Goal: Communication & Community: Answer question/provide support

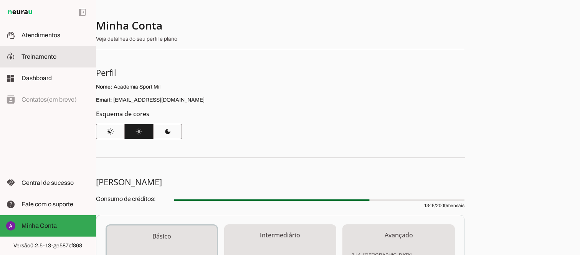
scroll to position [174, 0]
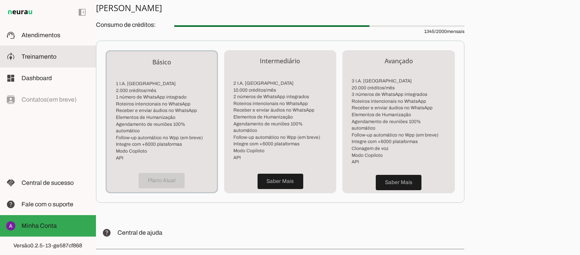
click at [39, 54] on span "Treinamento" at bounding box center [39, 56] width 35 height 7
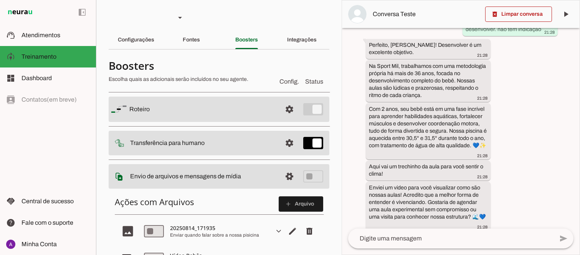
scroll to position [340, 0]
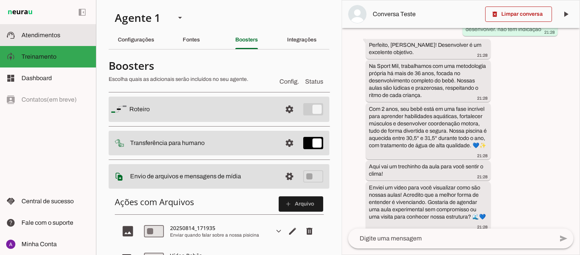
click at [50, 33] on span "Atendimentos" at bounding box center [41, 35] width 39 height 7
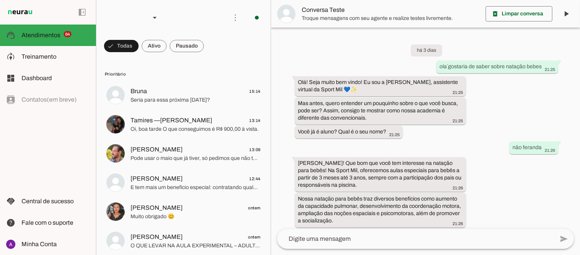
scroll to position [244, 0]
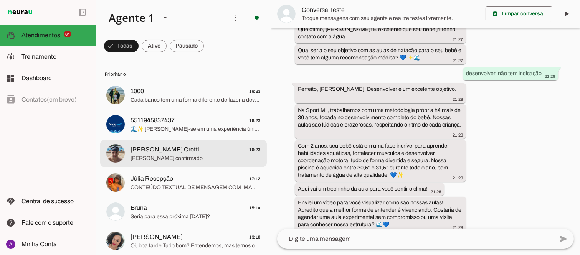
click at [159, 150] on span "[PERSON_NAME] Crotti" at bounding box center [165, 149] width 69 height 9
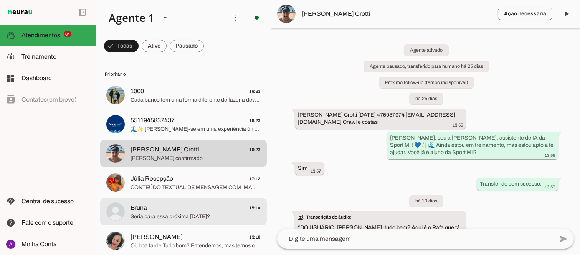
click at [174, 210] on span "Bruna 15:14" at bounding box center [196, 208] width 130 height 10
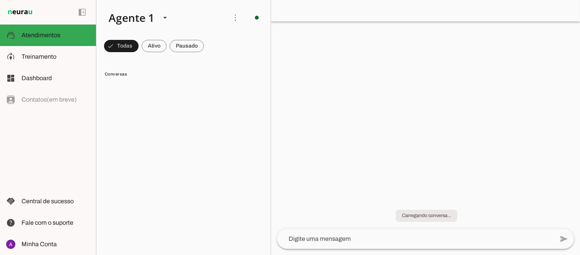
click at [576, 95] on chat-widget "play_arrow O agente está pausado. O bot não irá responder mensagens nesta conve…" at bounding box center [425, 127] width 309 height 255
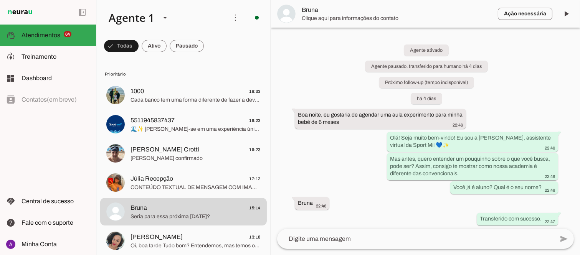
drag, startPoint x: 577, startPoint y: 57, endPoint x: 576, endPoint y: 91, distance: 34.2
click at [576, 91] on div "Agente ativado Agente pausado, transferido para humano há 4 dias Próximo follow…" at bounding box center [425, 129] width 309 height 202
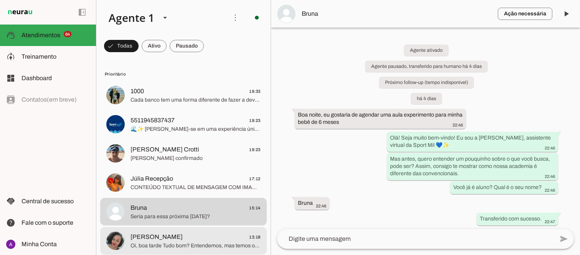
click at [175, 242] on span "Oi, boa tarde Tudo bom? Entendemos, mas temos opções de horários com turmas ape…" at bounding box center [196, 246] width 130 height 8
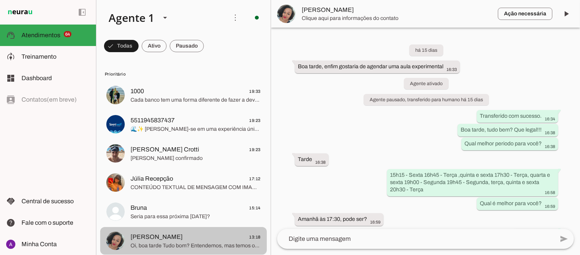
scroll to position [544, 0]
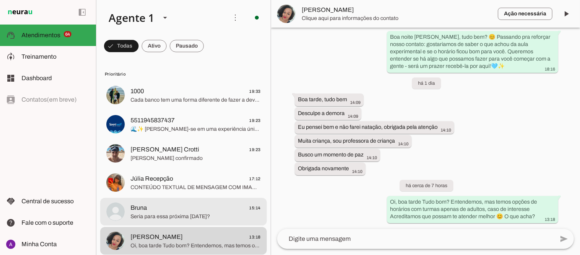
click at [198, 218] on span "Seria para essa próxima [DATE]?" at bounding box center [196, 217] width 130 height 8
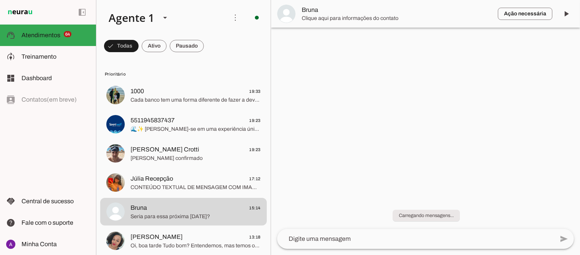
scroll to position [572, 0]
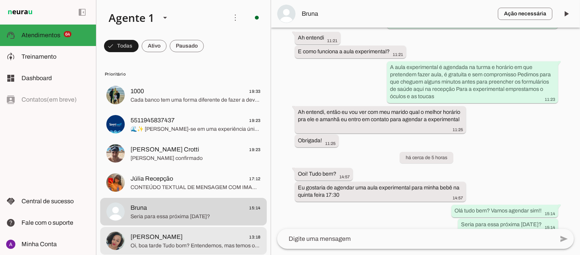
click at [146, 237] on span "[PERSON_NAME]" at bounding box center [157, 237] width 52 height 9
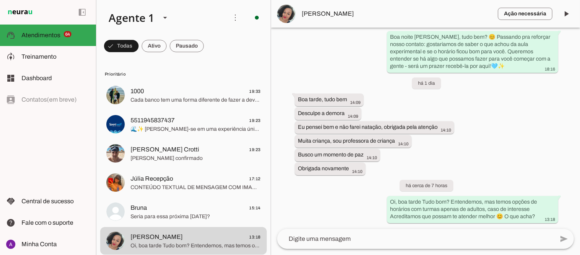
scroll to position [224, 0]
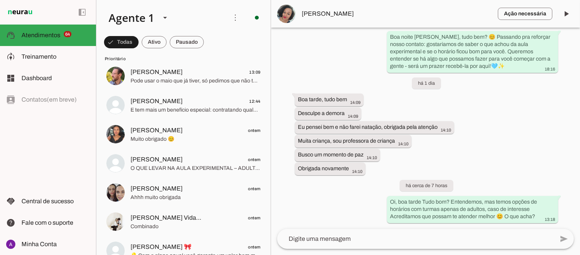
click at [546, 133] on div "há 15 dias Boa tarde, enfim gostaria de agendar uma aula experimental 16:33 Age…" at bounding box center [425, 129] width 309 height 202
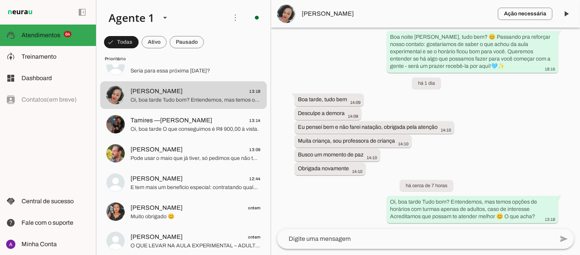
scroll to position [138, 0]
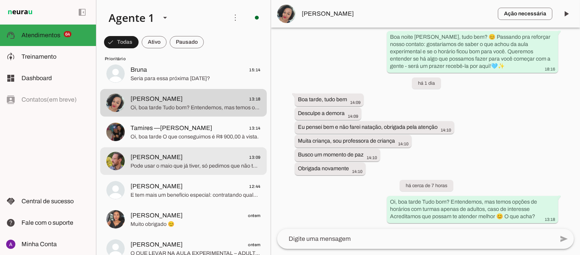
click at [144, 157] on span "[PERSON_NAME]" at bounding box center [157, 157] width 52 height 9
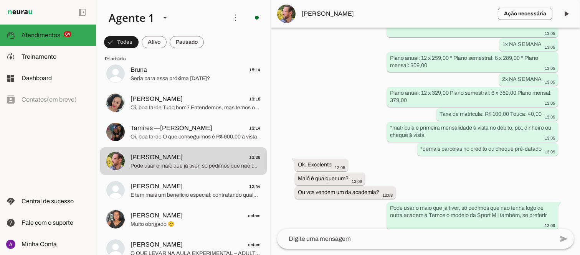
scroll to position [570, 0]
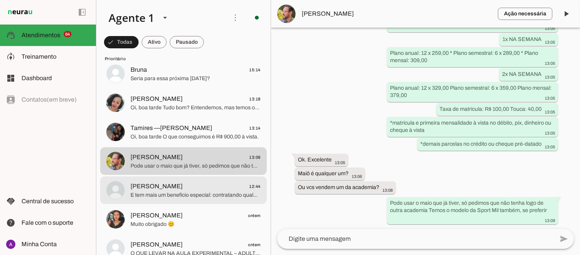
click at [143, 185] on span "[PERSON_NAME]" at bounding box center [157, 186] width 52 height 9
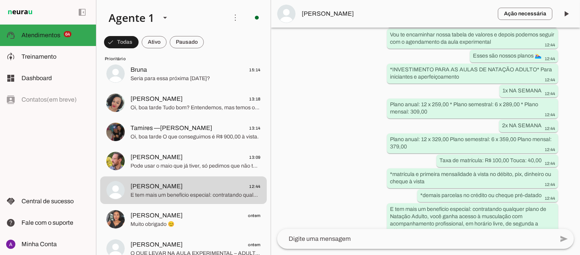
scroll to position [411, 0]
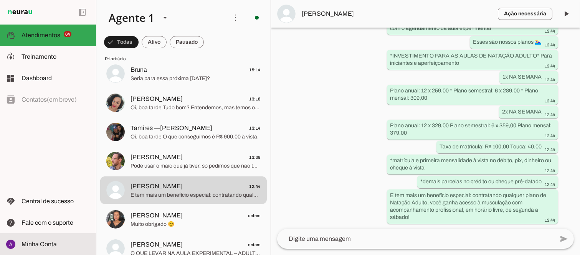
click at [48, 244] on span "Minha Conta" at bounding box center [39, 244] width 35 height 7
